Goal: Transaction & Acquisition: Purchase product/service

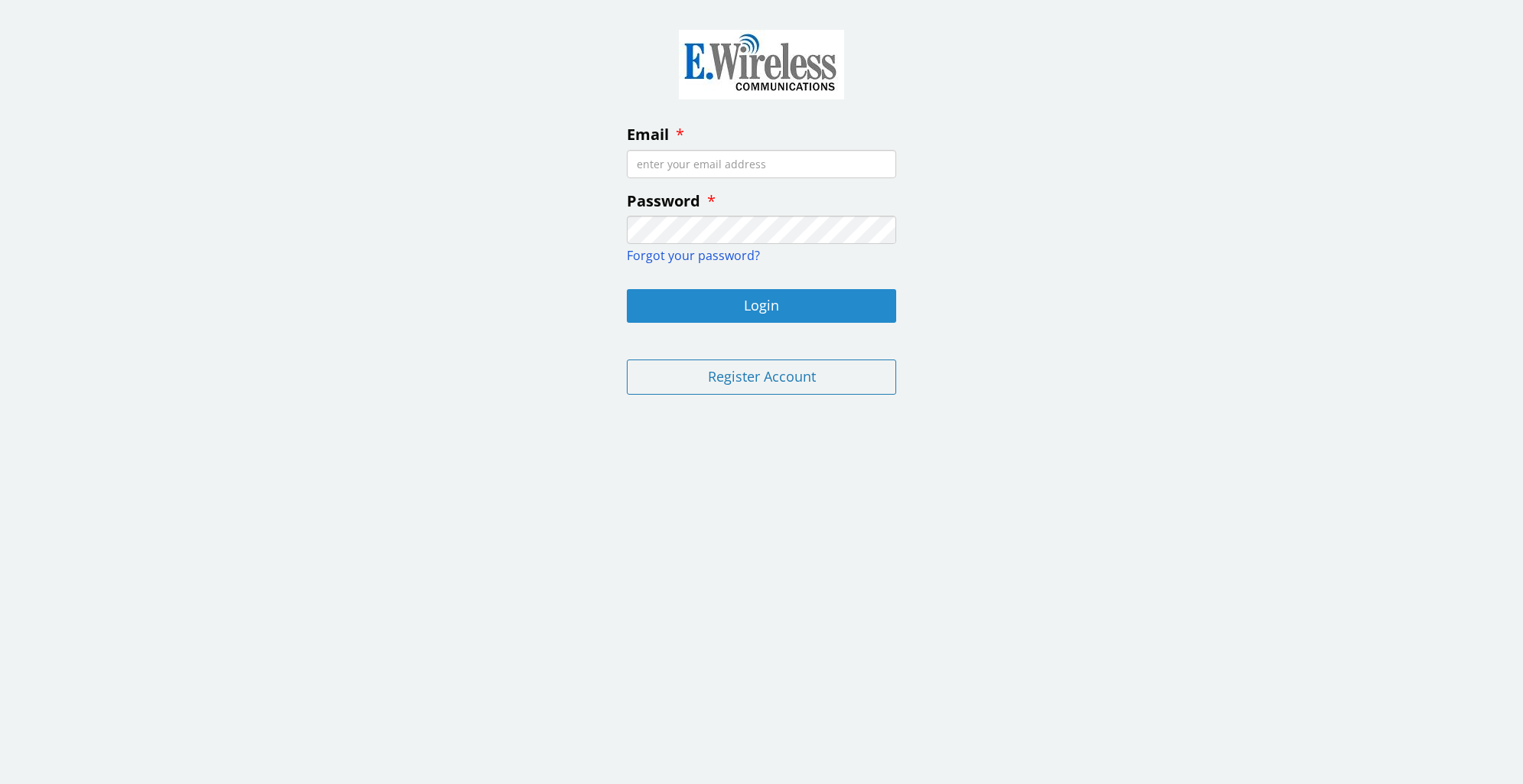
type input "[EMAIL_ADDRESS][DOMAIN_NAME]"
click at [731, 302] on button "Login" at bounding box center [761, 306] width 270 height 34
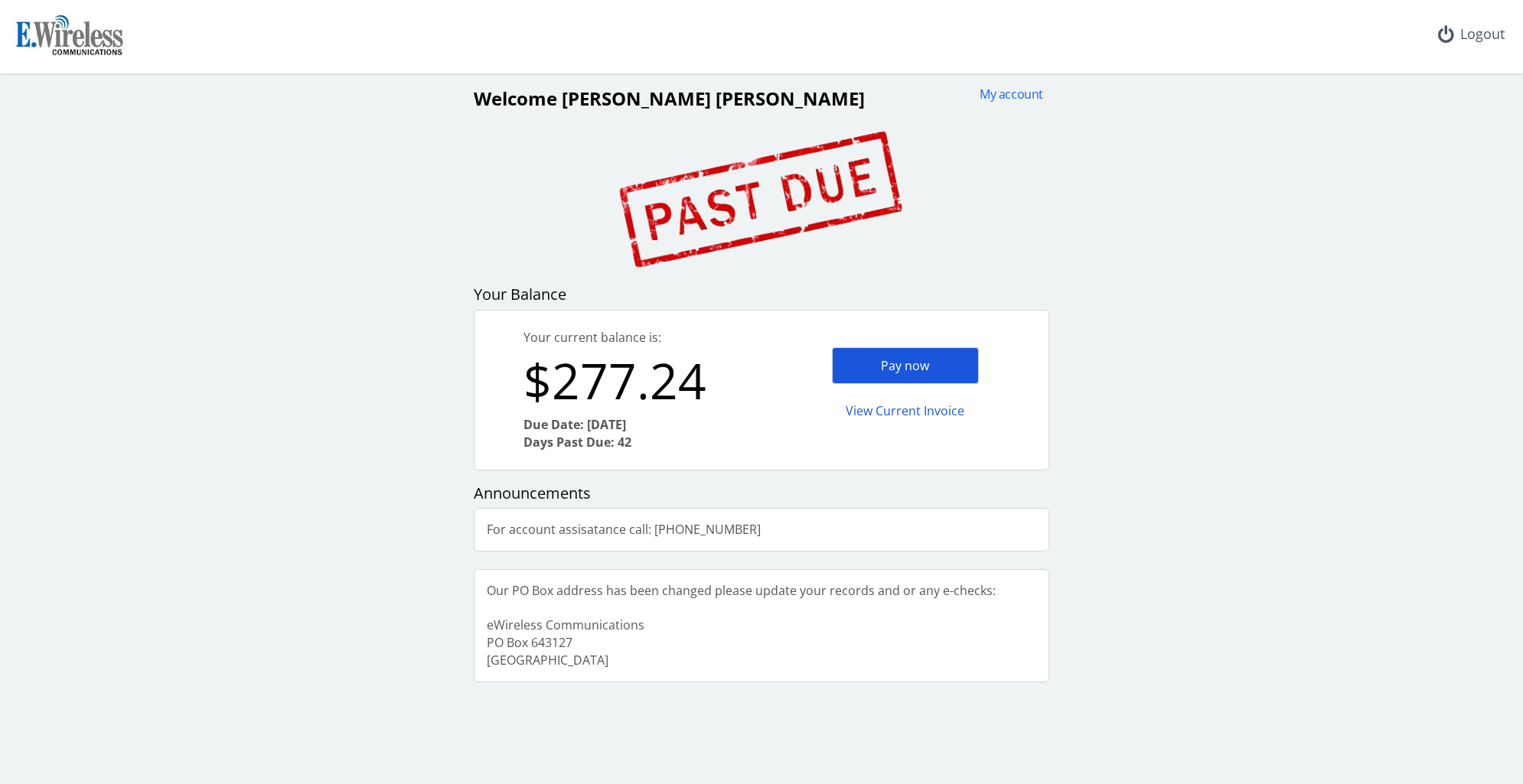
click at [852, 369] on div "Pay now" at bounding box center [906, 366] width 147 height 38
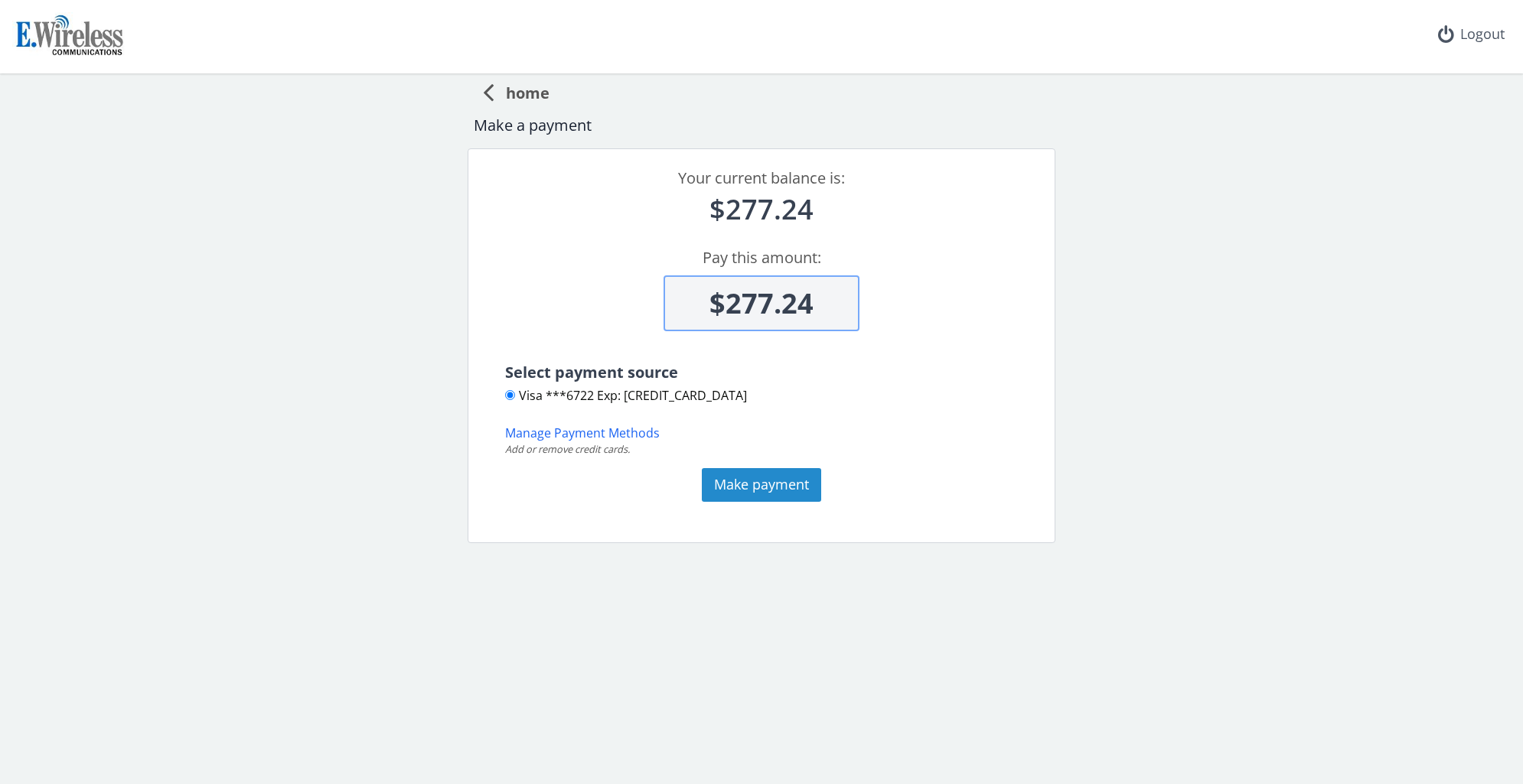
click at [719, 481] on button "Make payment" at bounding box center [761, 485] width 119 height 34
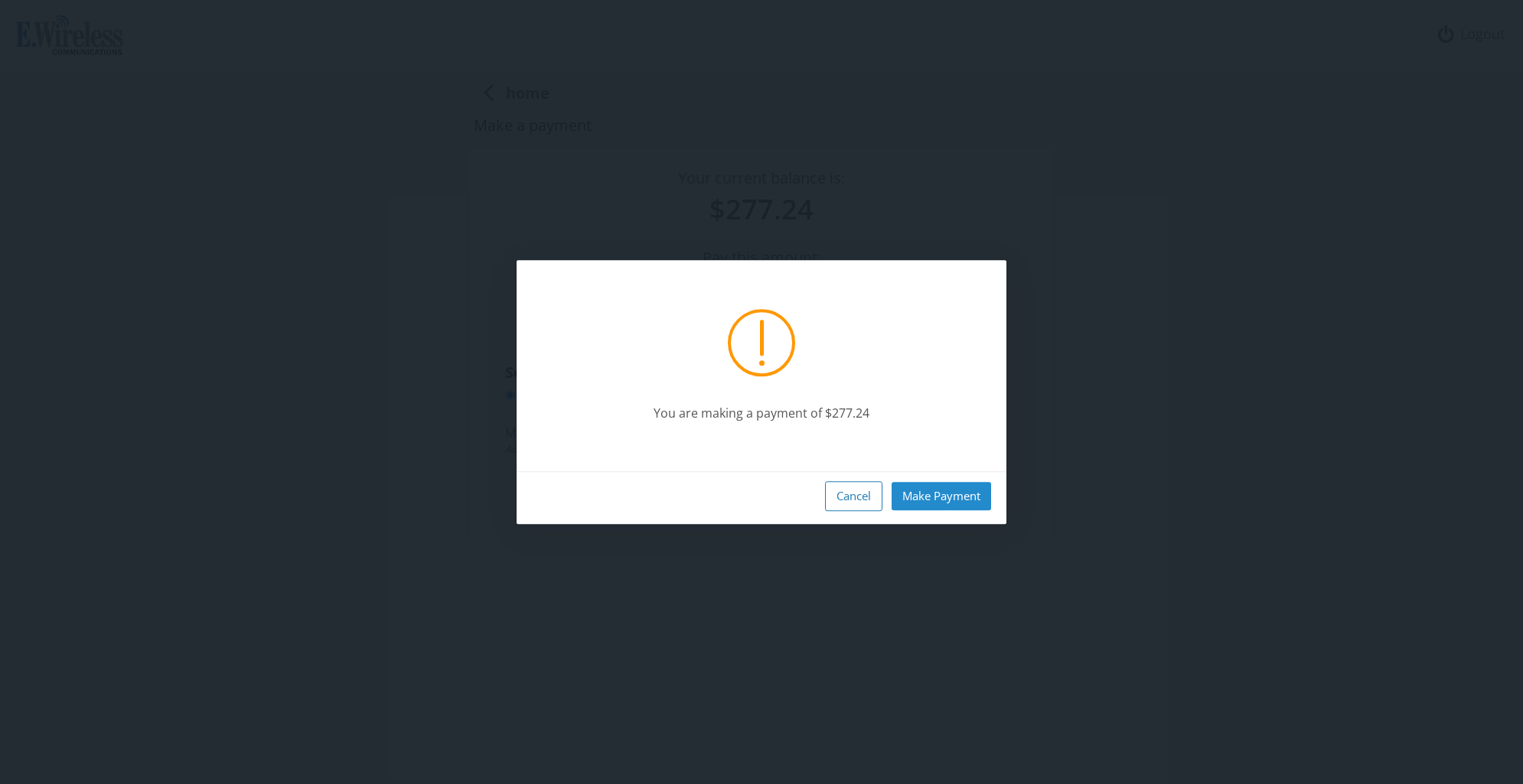
click at [933, 508] on button "Make Payment" at bounding box center [941, 496] width 99 height 28
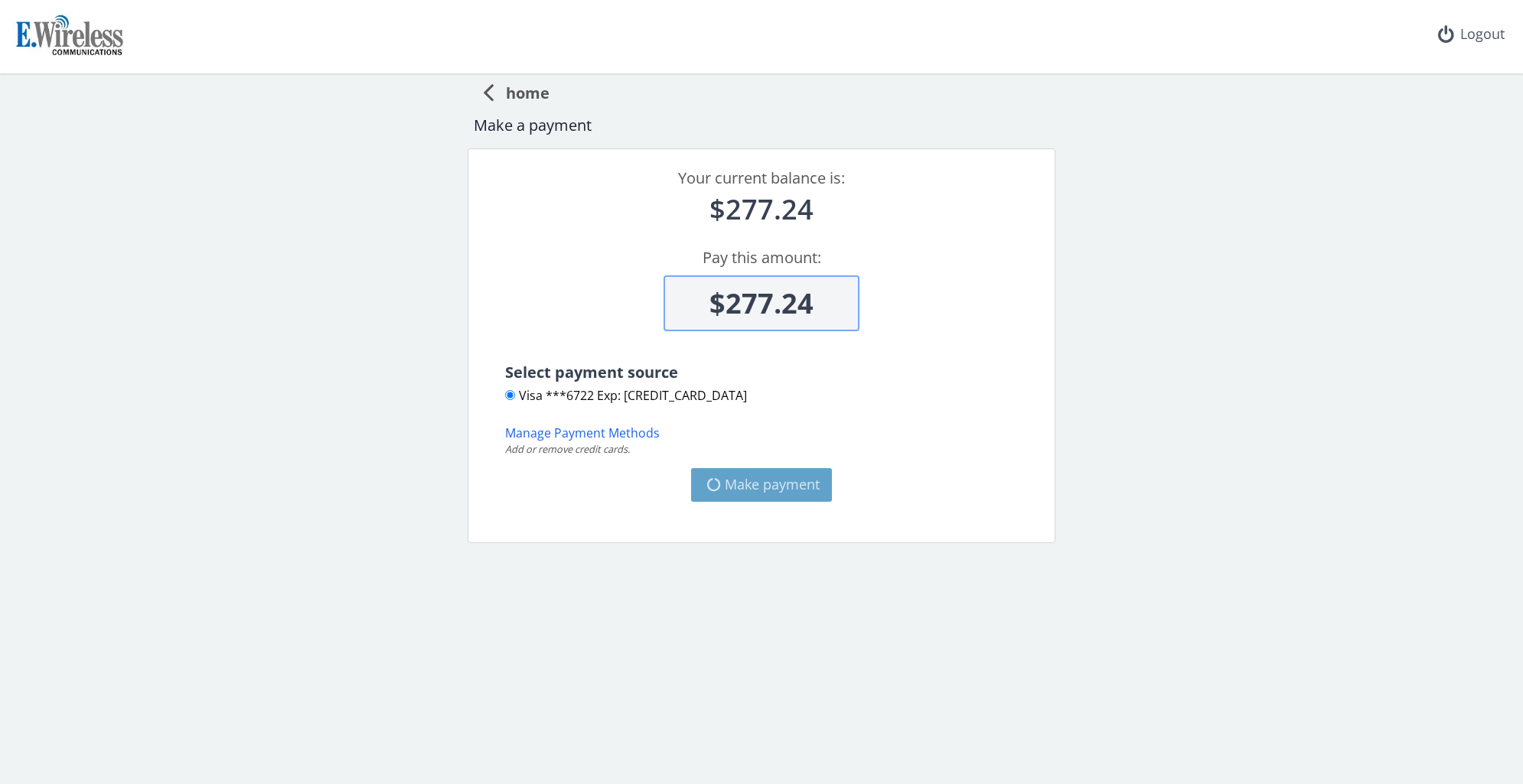
type input "$277.24"
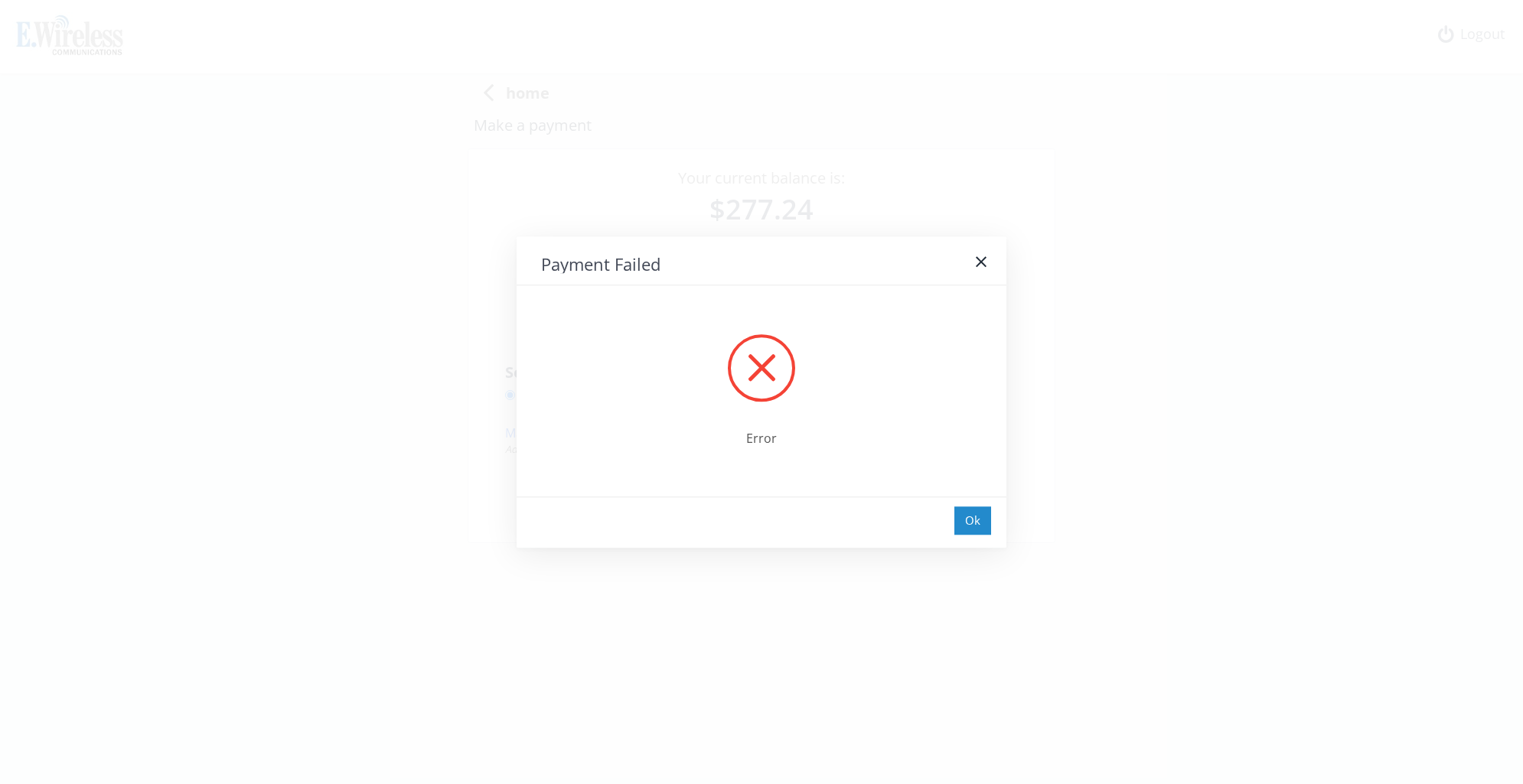
click at [958, 518] on div "Ok" at bounding box center [973, 520] width 37 height 28
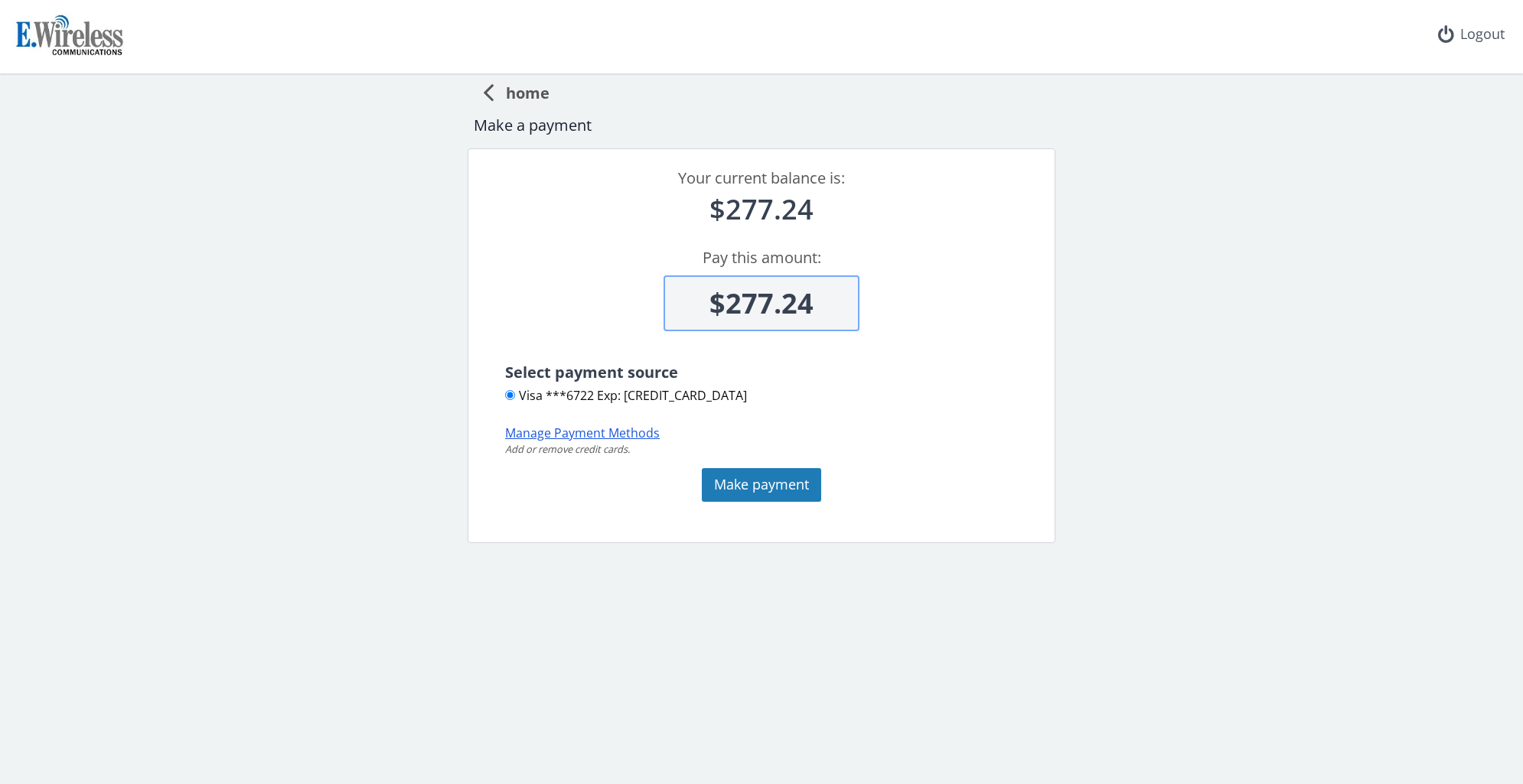
drag, startPoint x: 973, startPoint y: 519, endPoint x: 551, endPoint y: 434, distance: 430.5
click at [551, 433] on div "Payment Failed Error Ok Logout home Make a payment Your current balance is: $27…" at bounding box center [761, 392] width 1523 height 784
click at [521, 82] on span "home" at bounding box center [522, 90] width 56 height 28
